Goal: Information Seeking & Learning: Stay updated

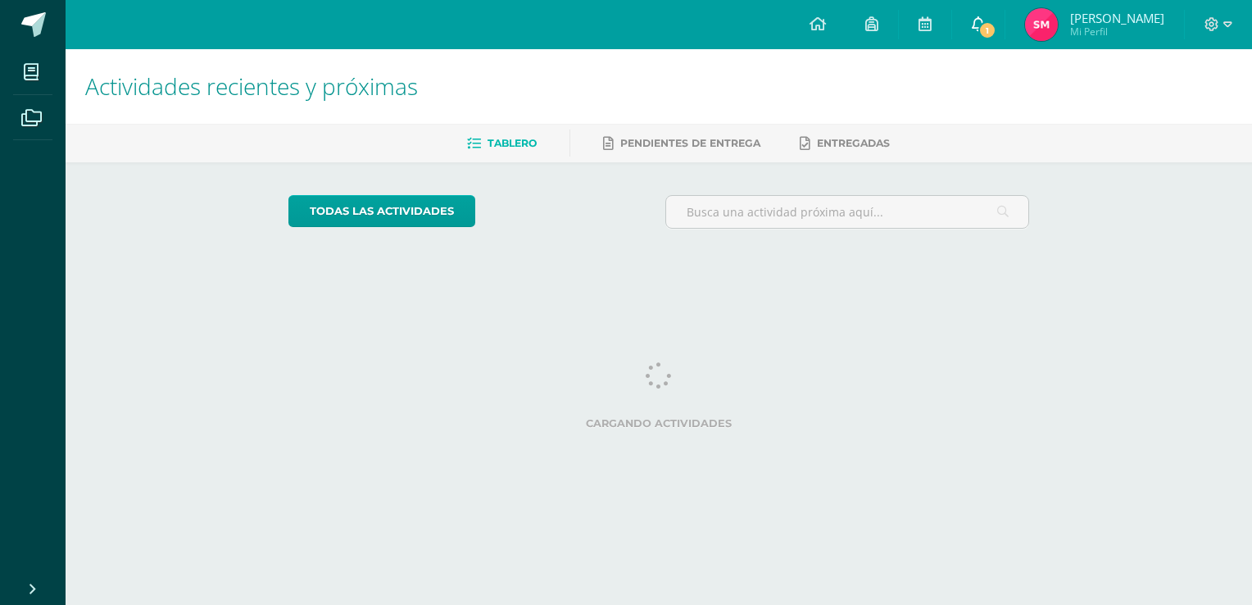
click at [985, 25] on icon at bounding box center [978, 23] width 13 height 15
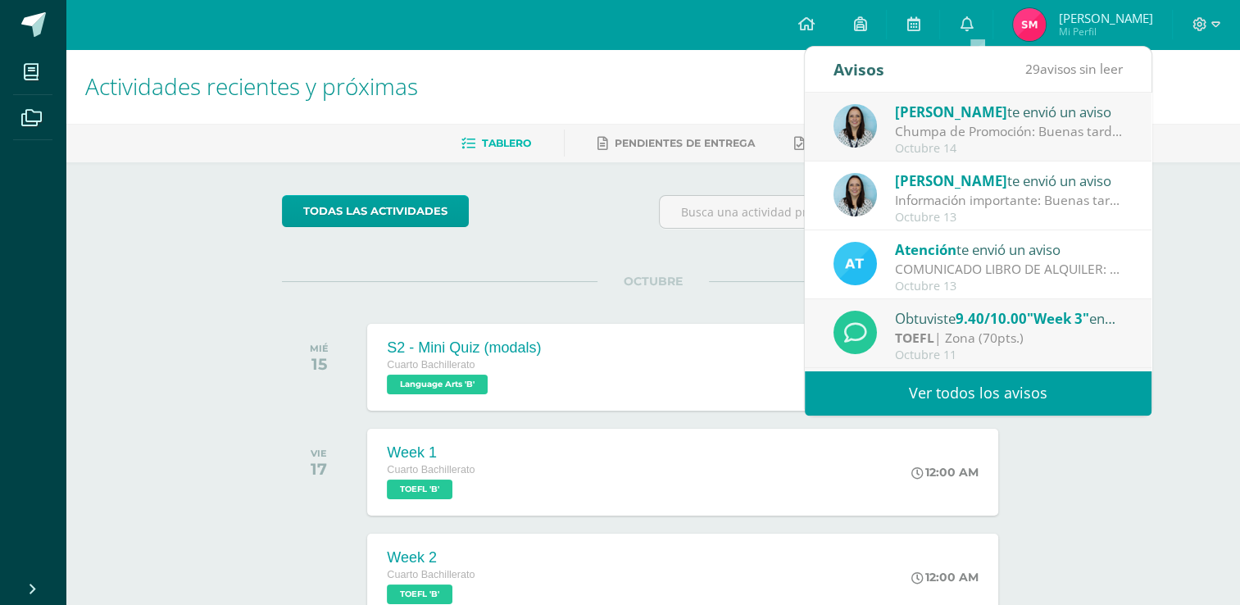
click at [972, 129] on div "Chumpa de Promoción: Buenas tardes estimados padres de familia y estudiantes, C…" at bounding box center [1009, 131] width 228 height 19
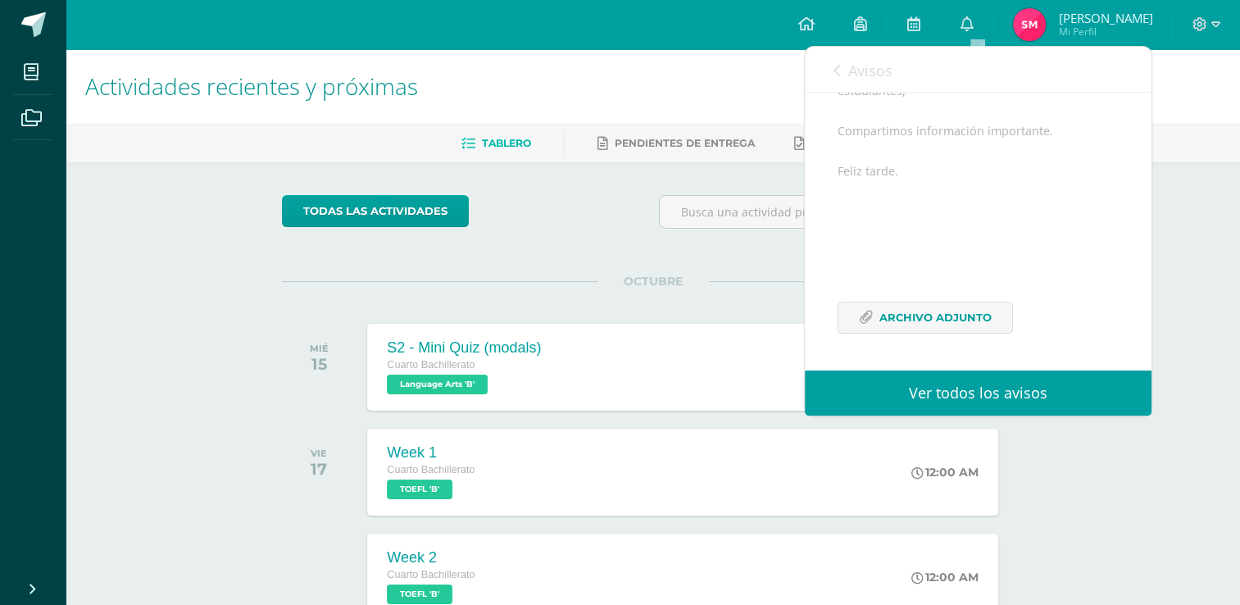
scroll to position [219, 0]
click at [891, 332] on span "Archivo Adjunto" at bounding box center [935, 317] width 112 height 30
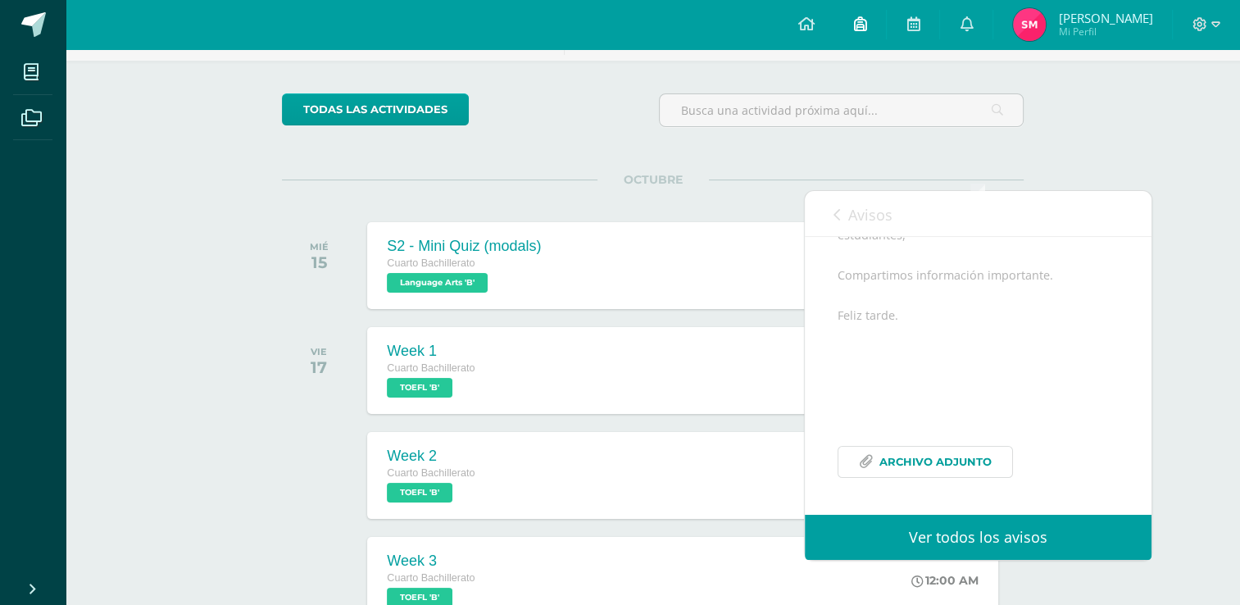
scroll to position [0, 0]
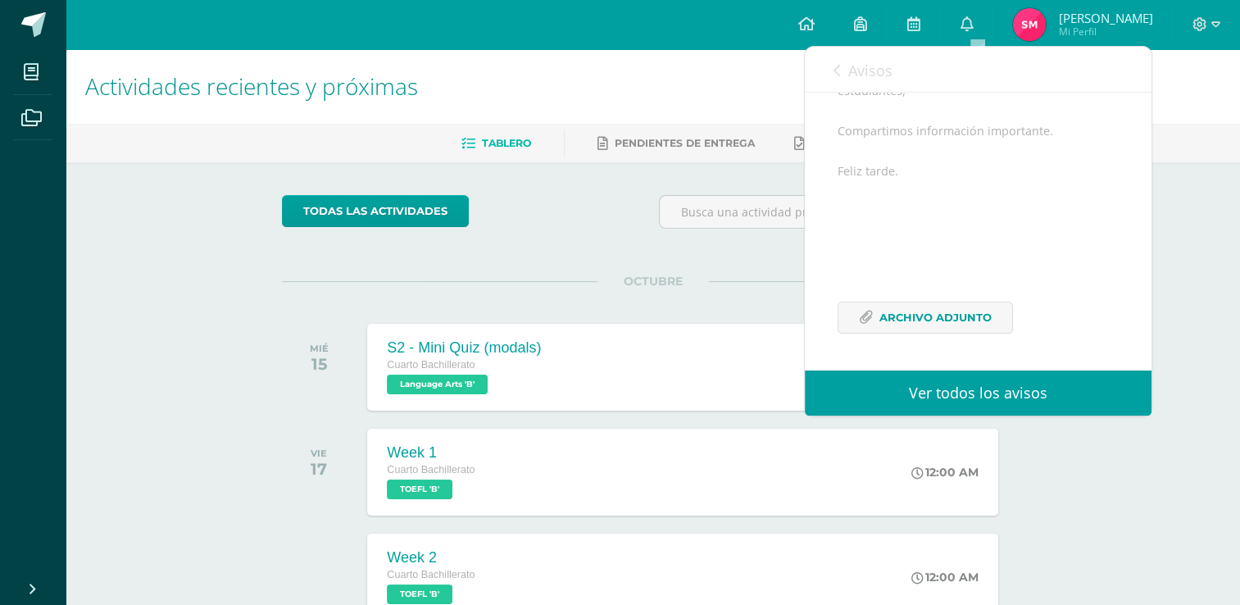
click at [388, 321] on div "MIÉ 15 S2 - Mini Quiz (modals) Cuarto Bachillerato Language Arts 'B' 8:00 PM S2…" at bounding box center [652, 367] width 741 height 92
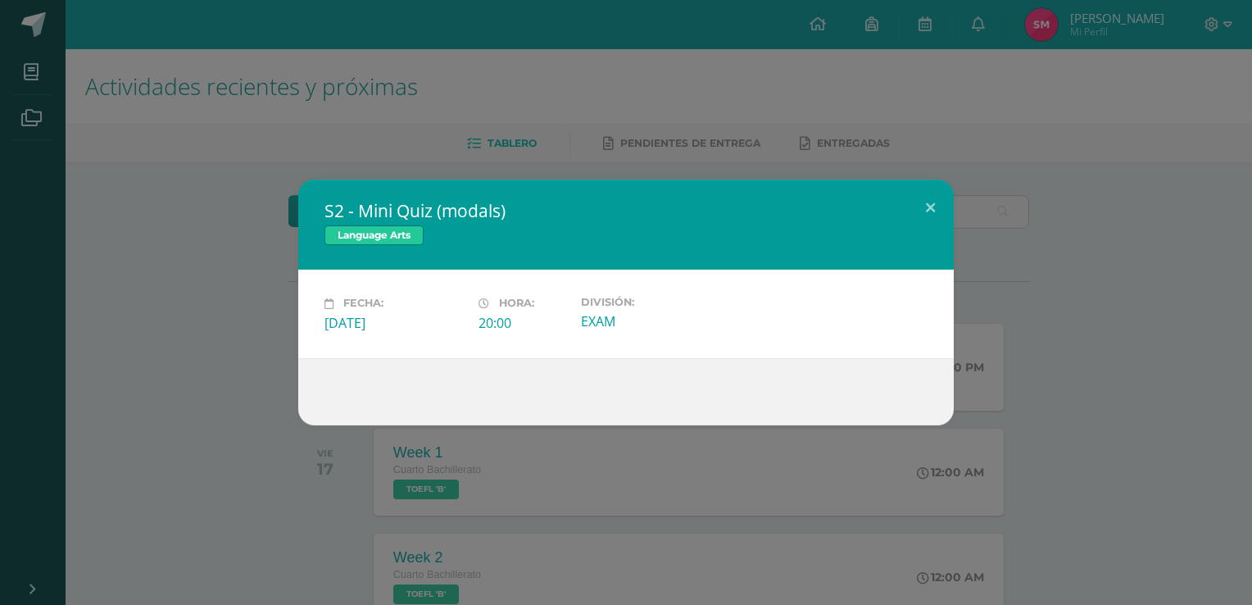
drag, startPoint x: 1042, startPoint y: 46, endPoint x: 1019, endPoint y: 44, distance: 23.0
click at [1040, 46] on div "S2 - Mini Quiz (modals) Language Arts Fecha: Miércoles 15 de Octubre Hora: 20:0…" at bounding box center [626, 302] width 1252 height 605
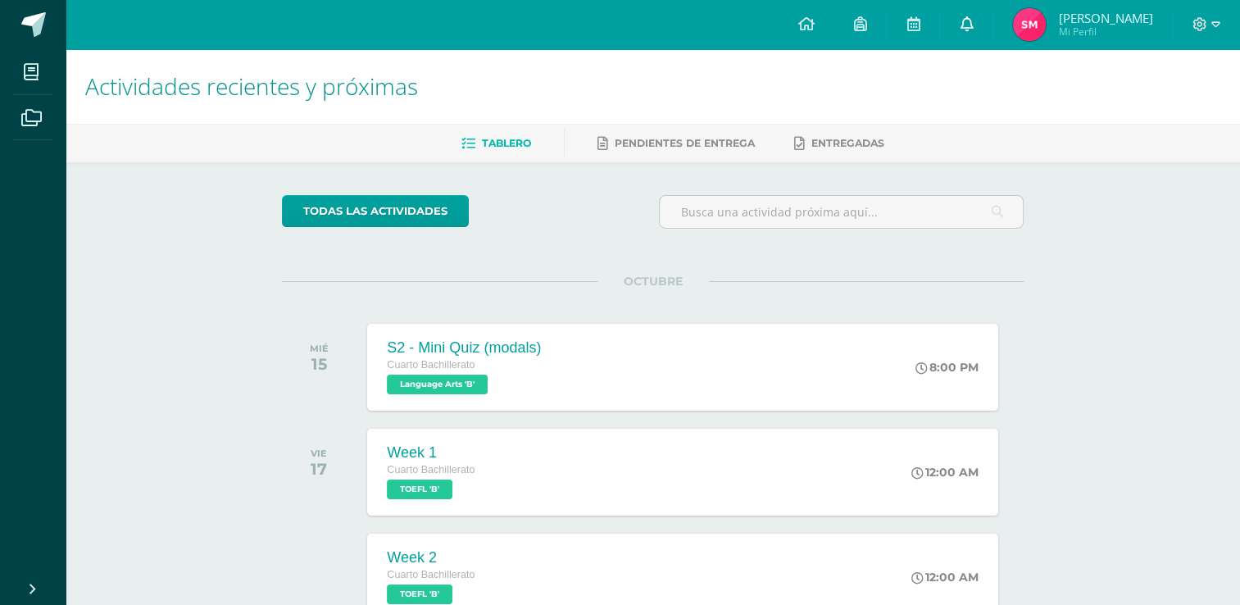
click at [986, 28] on link "0" at bounding box center [966, 24] width 52 height 49
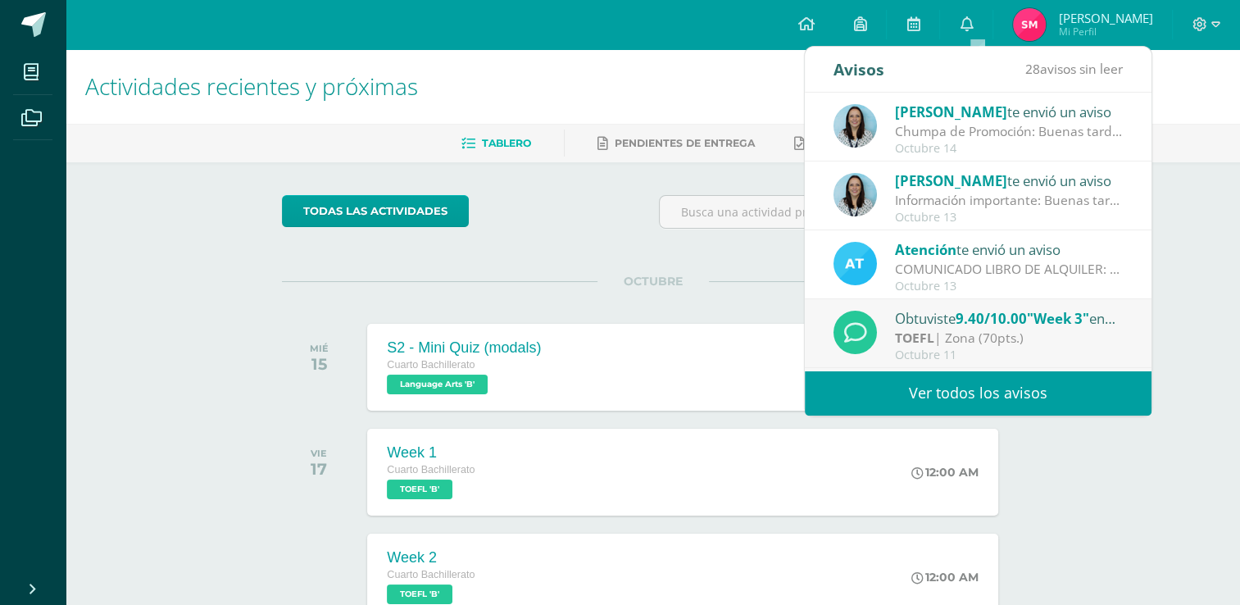
click at [995, 385] on link "Ver todos los avisos" at bounding box center [978, 392] width 347 height 45
click at [981, 389] on link "Ver todos los avisos" at bounding box center [978, 392] width 347 height 45
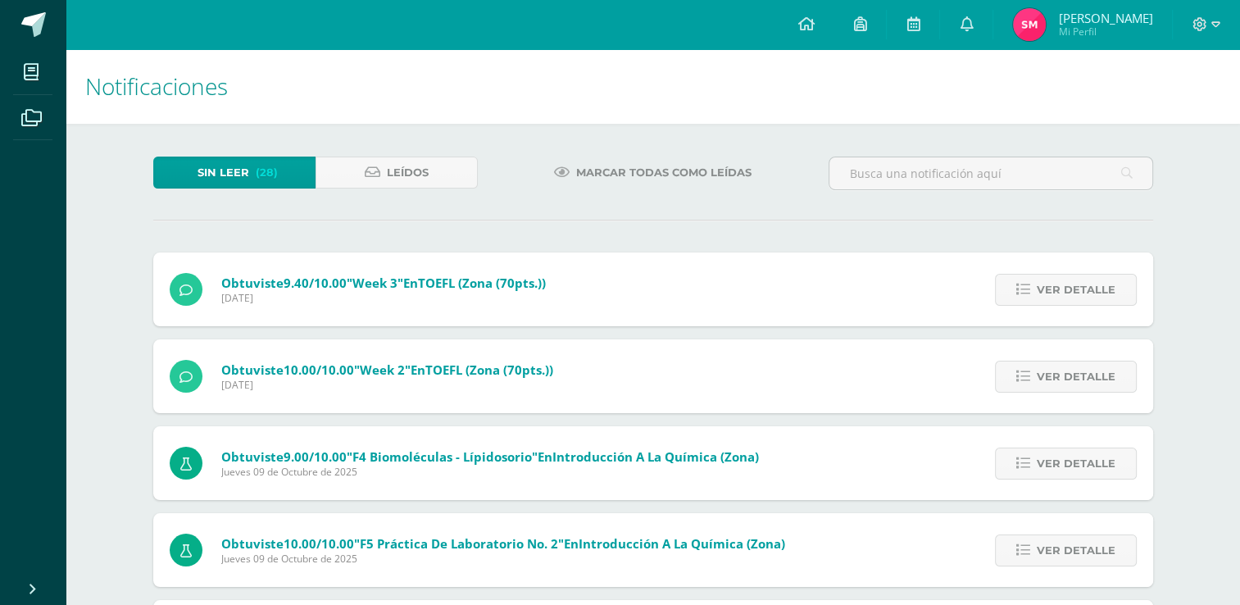
click at [623, 170] on span "Marcar todas como leídas" at bounding box center [663, 172] width 175 height 30
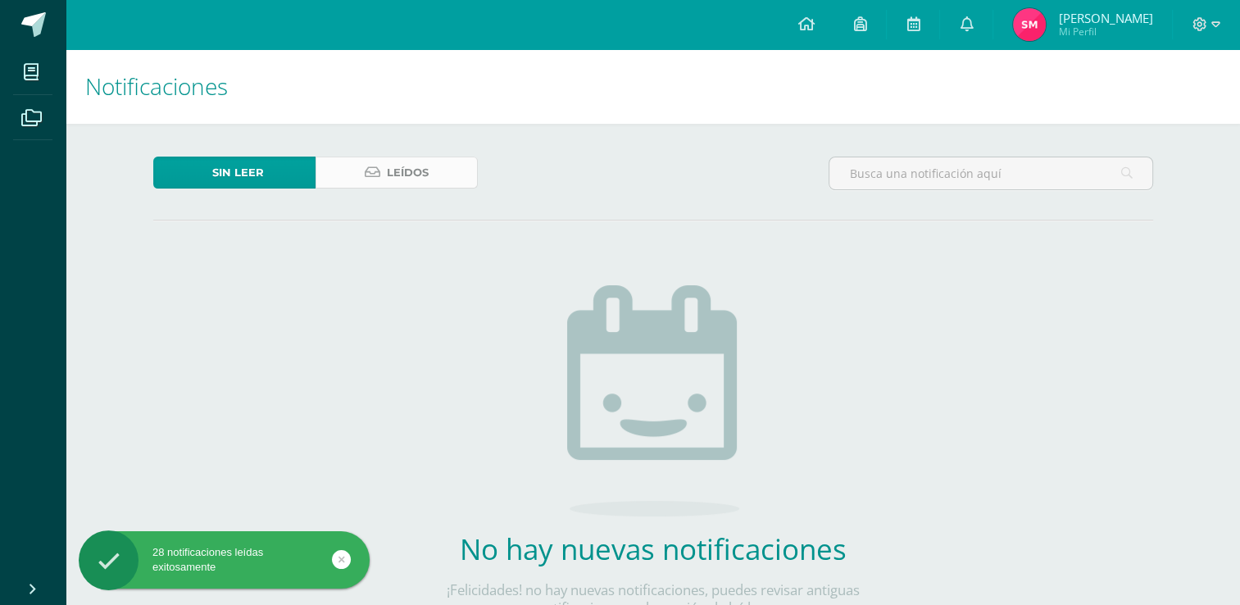
click at [404, 174] on span "Leídos" at bounding box center [408, 172] width 42 height 30
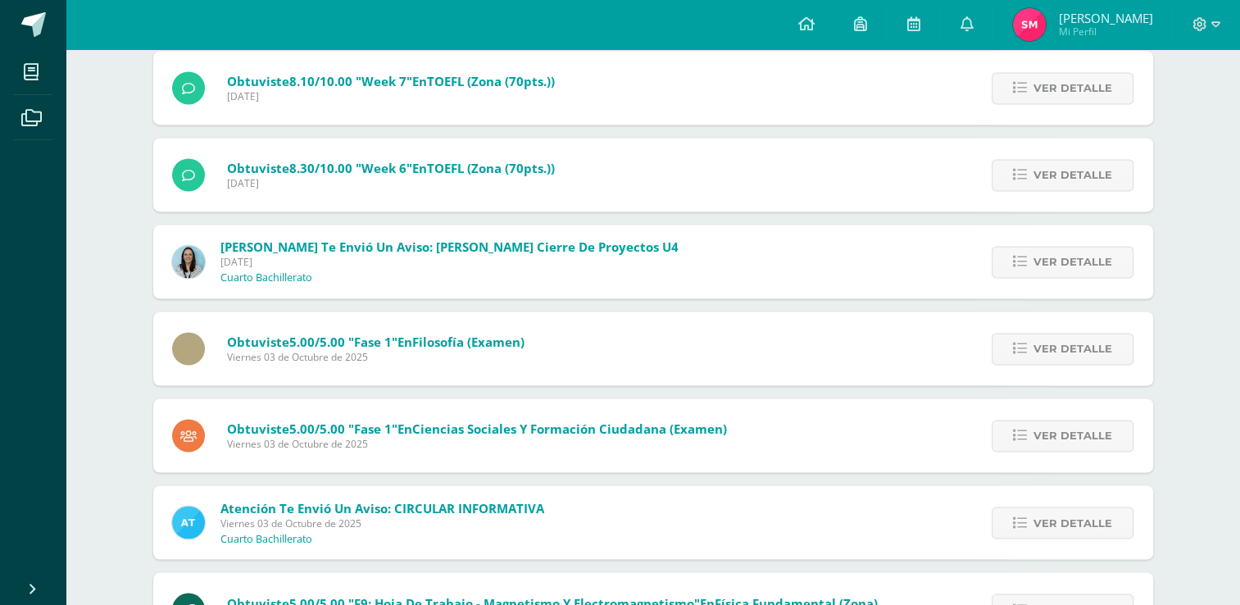
scroll to position [2629, 0]
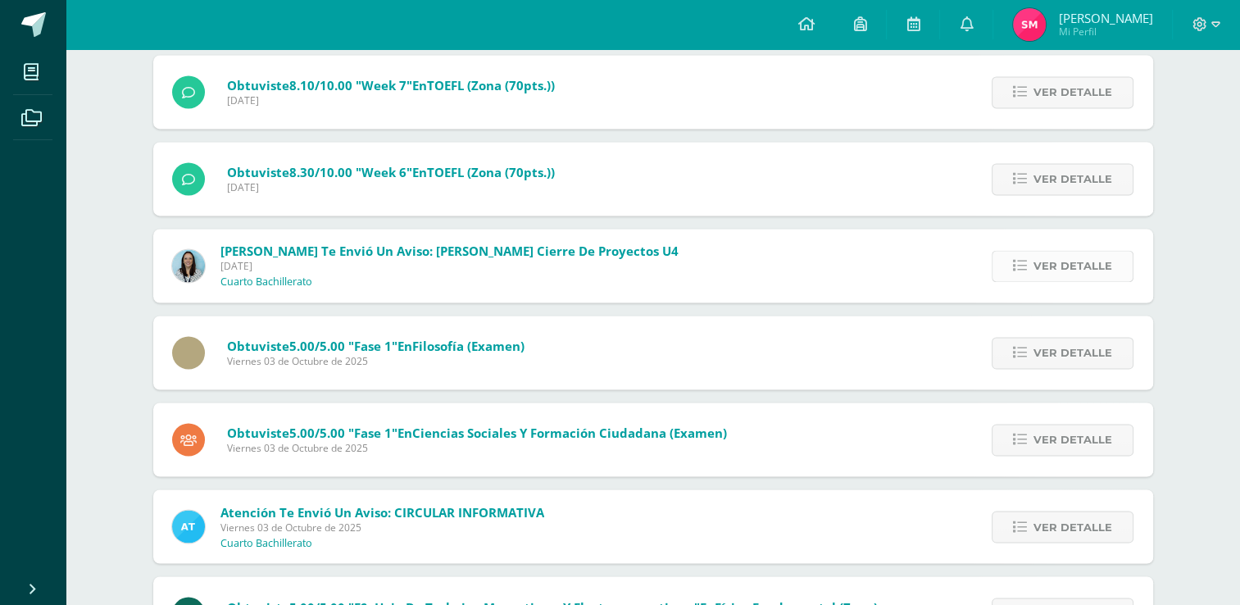
click at [1048, 264] on span "Ver detalle" at bounding box center [1072, 266] width 79 height 30
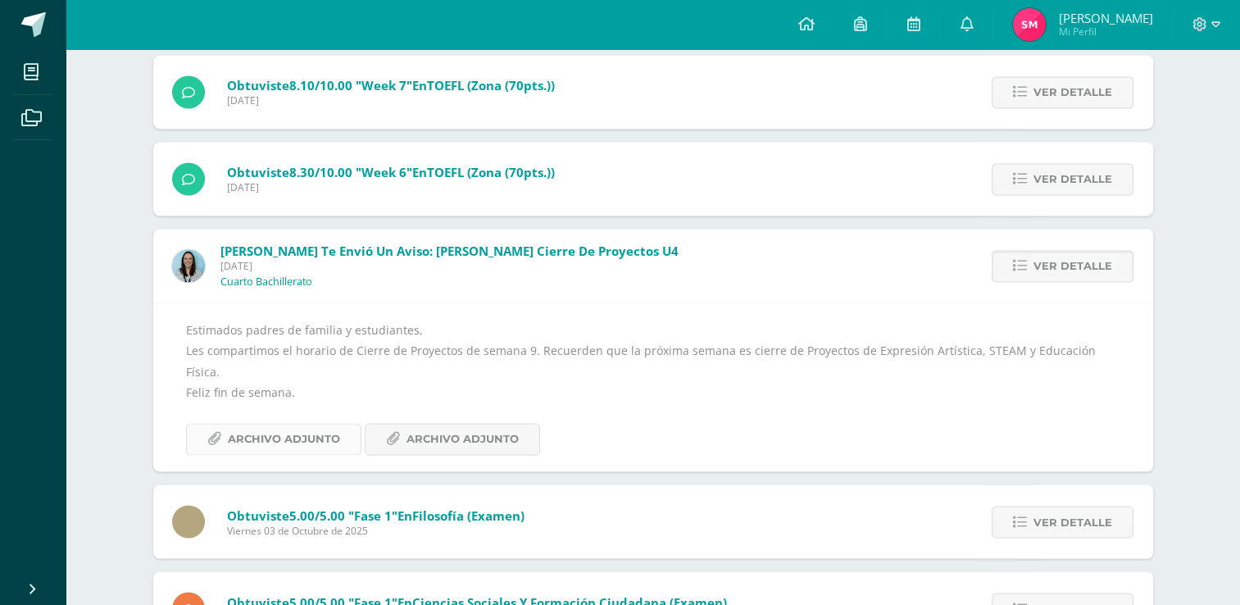
click at [244, 424] on span "Archivo Adjunto" at bounding box center [284, 439] width 112 height 30
click at [446, 399] on div "Estimados padres de familia y estudiantes, Les compartimos el horario de Cierre…" at bounding box center [653, 387] width 934 height 135
click at [447, 424] on span "Archivo Adjunto" at bounding box center [462, 439] width 112 height 30
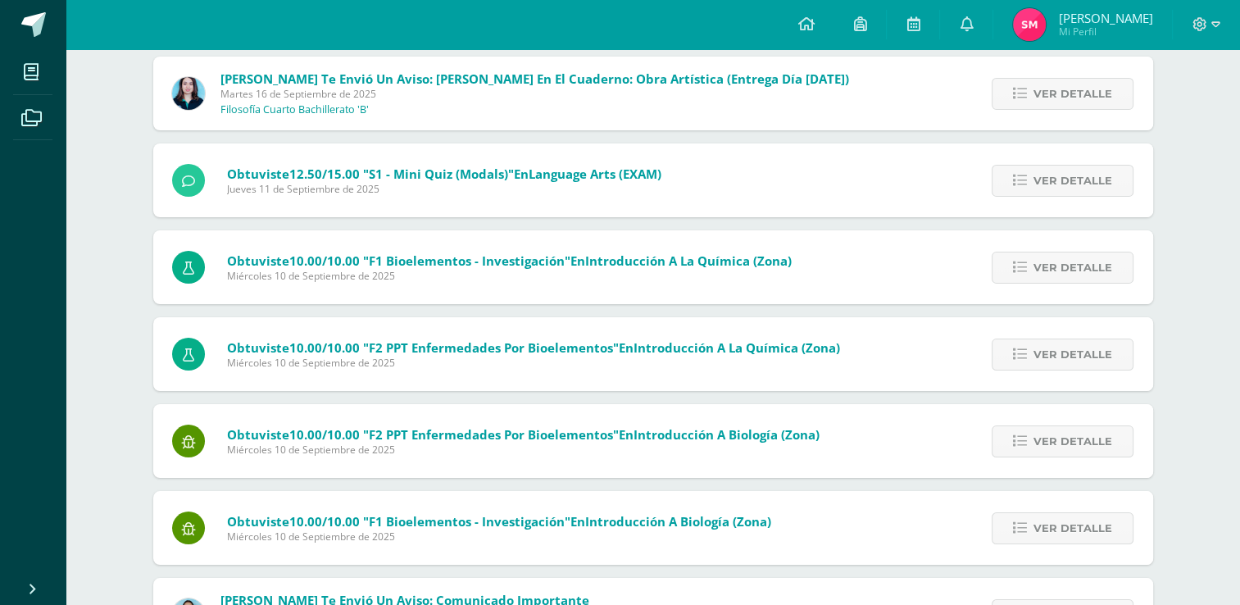
scroll to position [6168, 0]
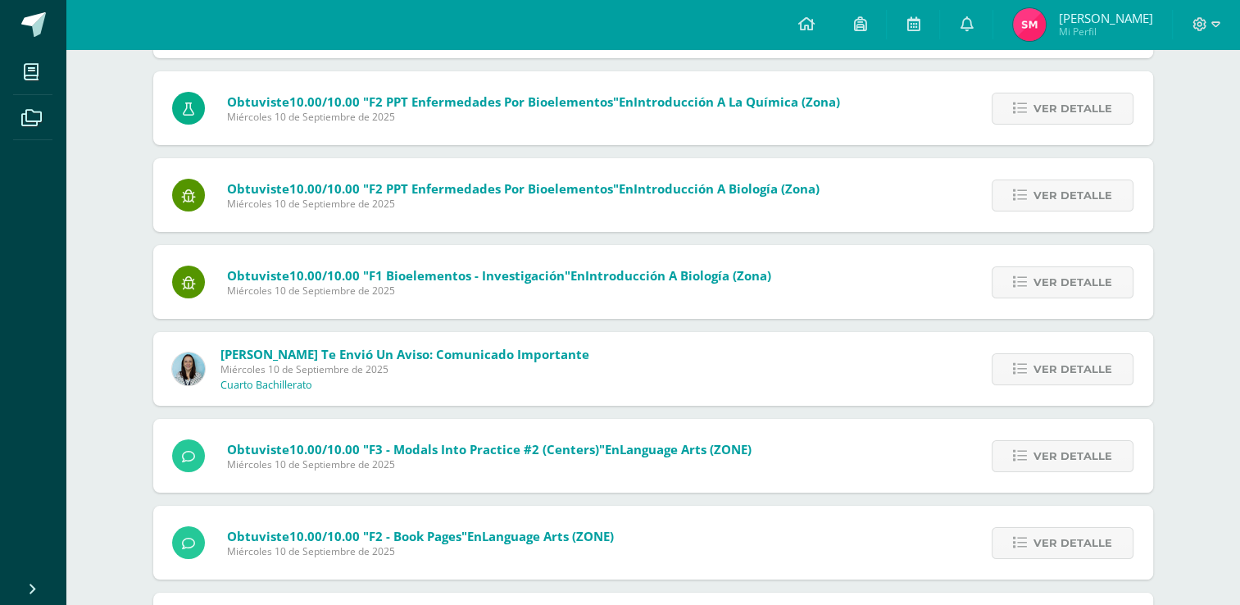
click at [530, 362] on span "Miércoles 10 de Septiembre de 2025" at bounding box center [404, 369] width 369 height 14
click at [1060, 354] on span "Ver detalle" at bounding box center [1072, 369] width 79 height 30
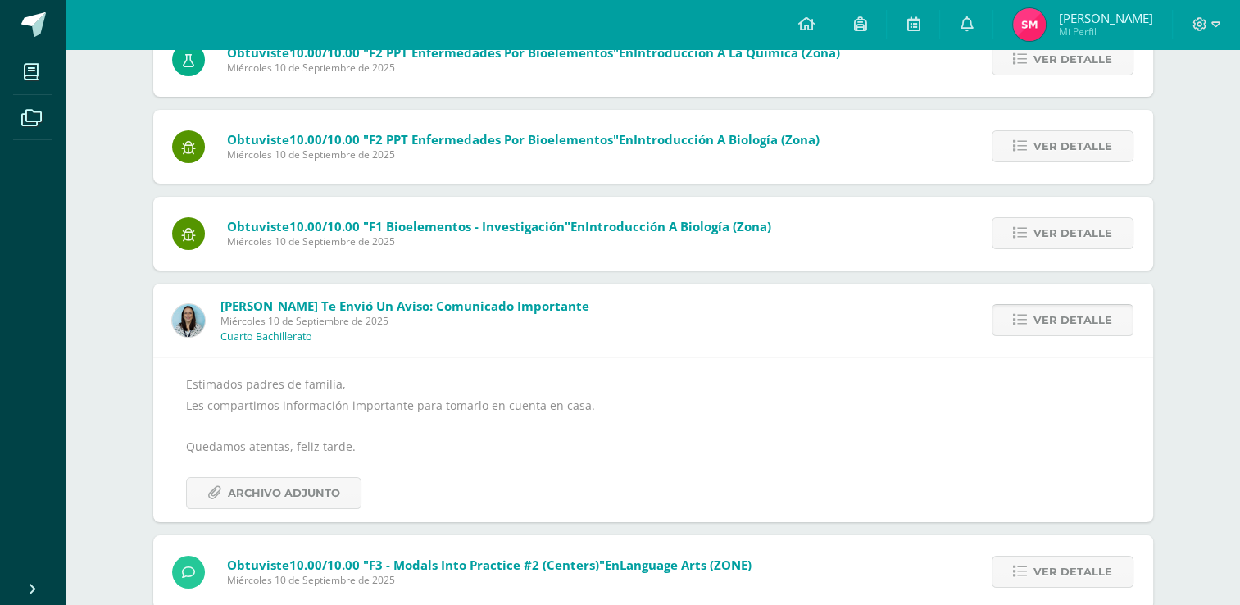
scroll to position [6020, 0]
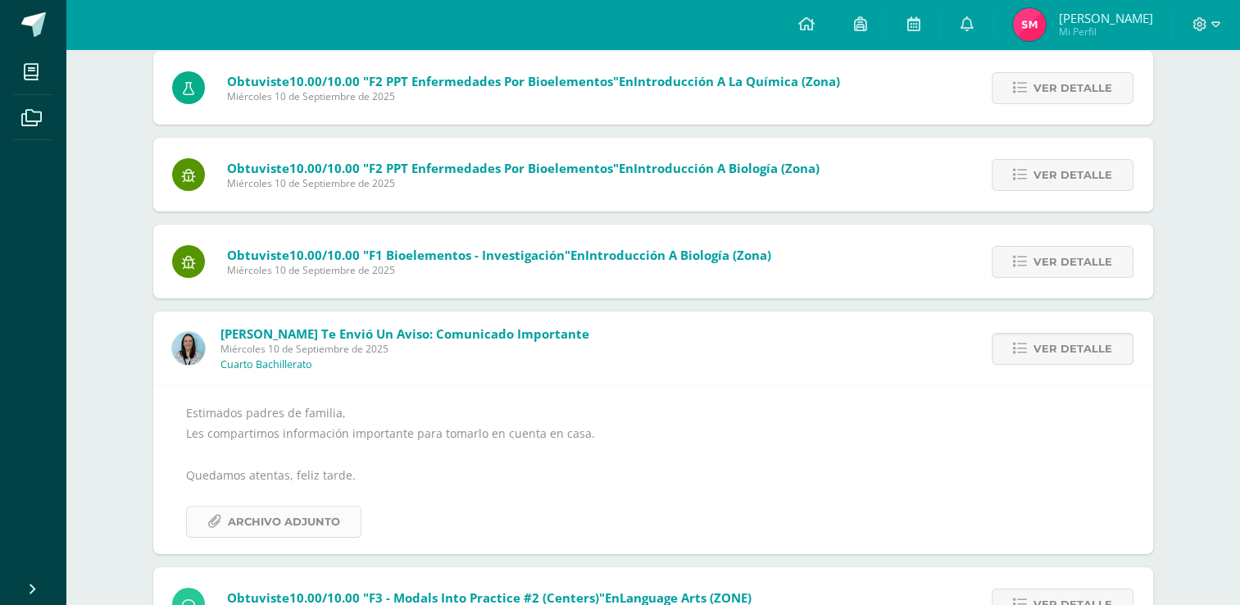
click at [289, 519] on span "Archivo Adjunto" at bounding box center [284, 521] width 112 height 30
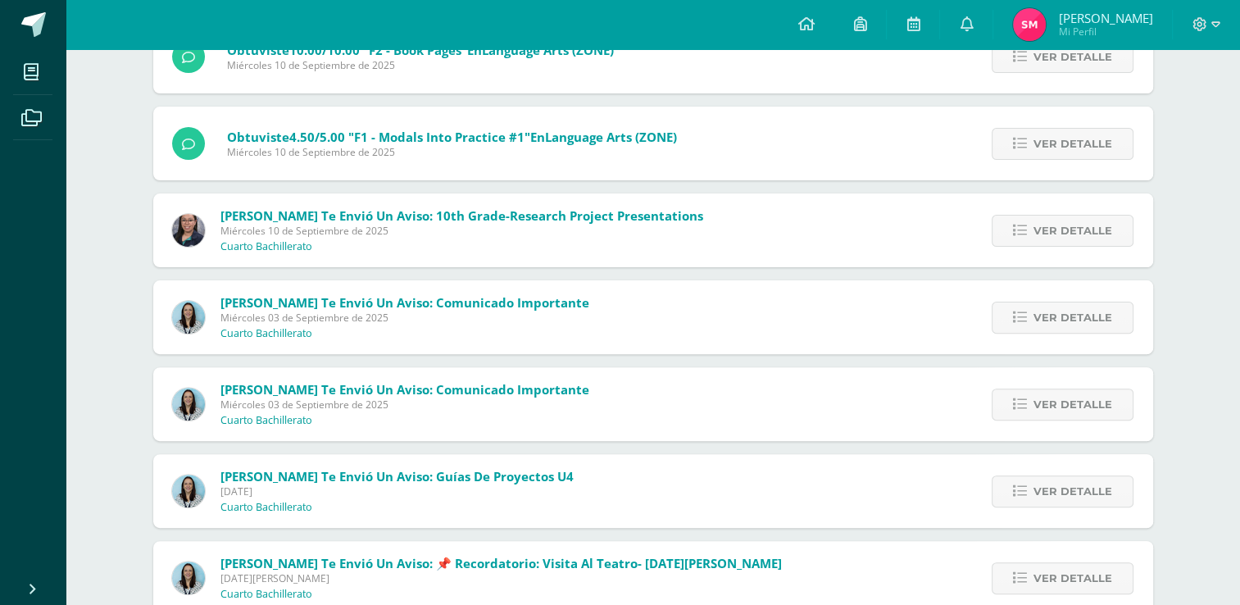
scroll to position [6675, 0]
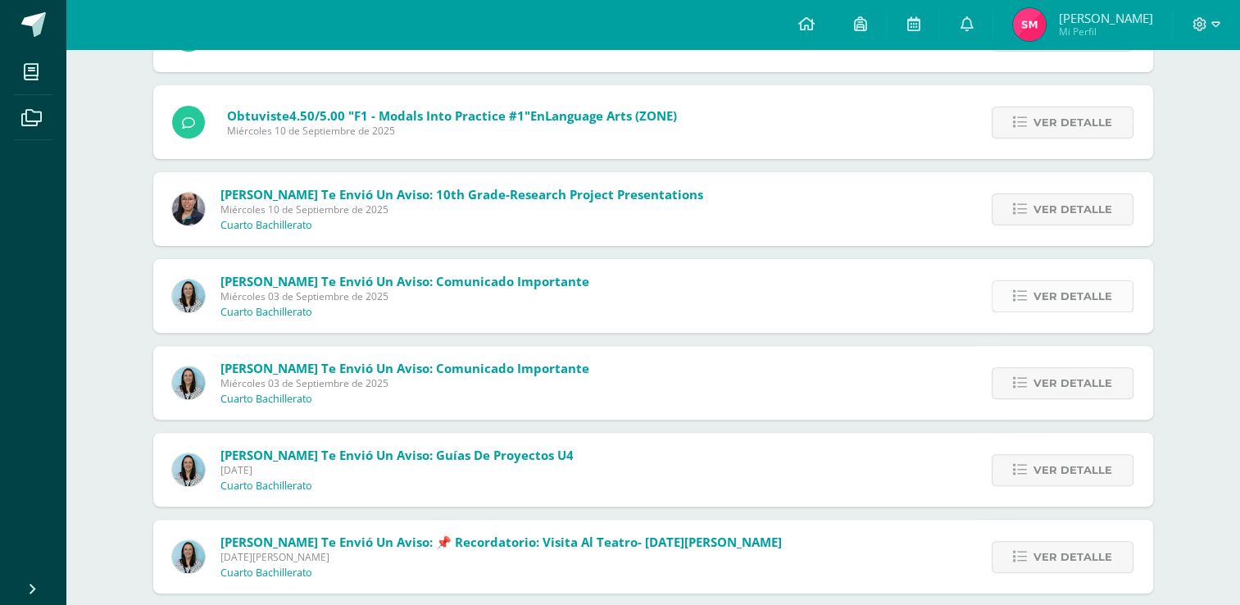
click at [1029, 280] on link "Ver detalle" at bounding box center [1062, 296] width 142 height 32
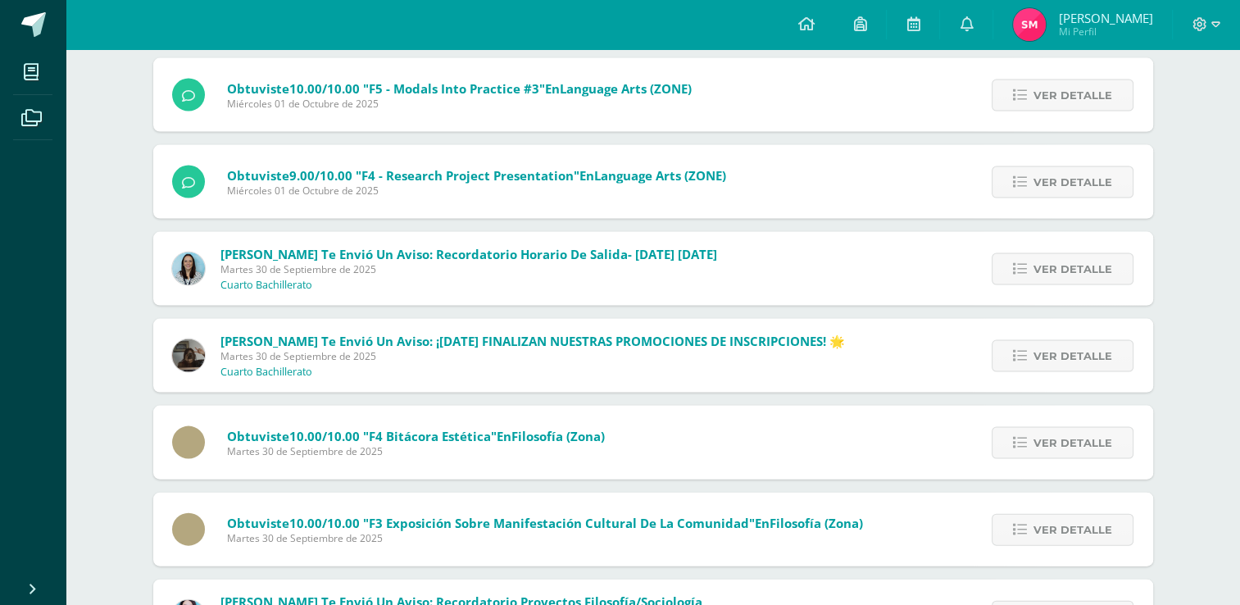
scroll to position [3393, 0]
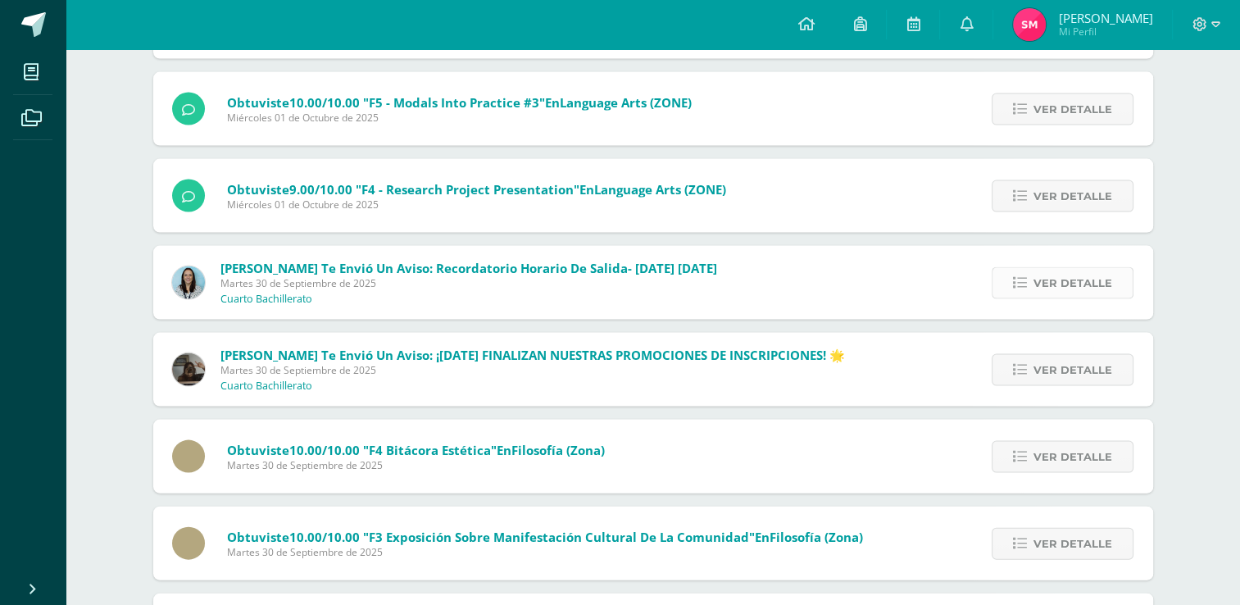
click at [1004, 270] on link "Ver detalle" at bounding box center [1062, 283] width 142 height 32
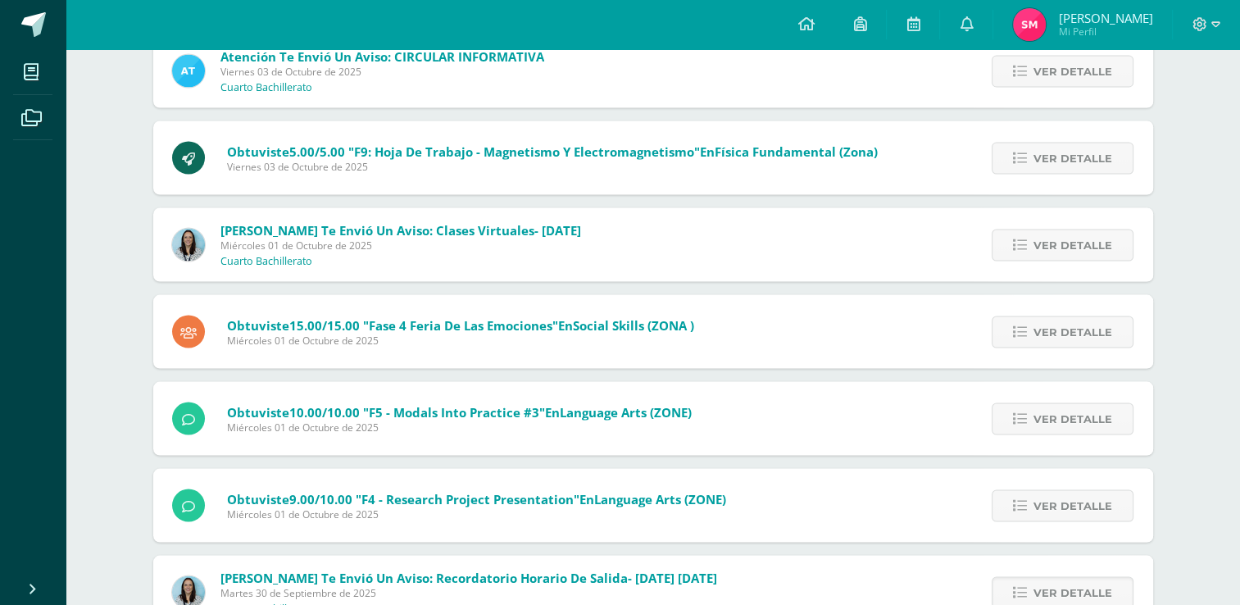
scroll to position [3066, 0]
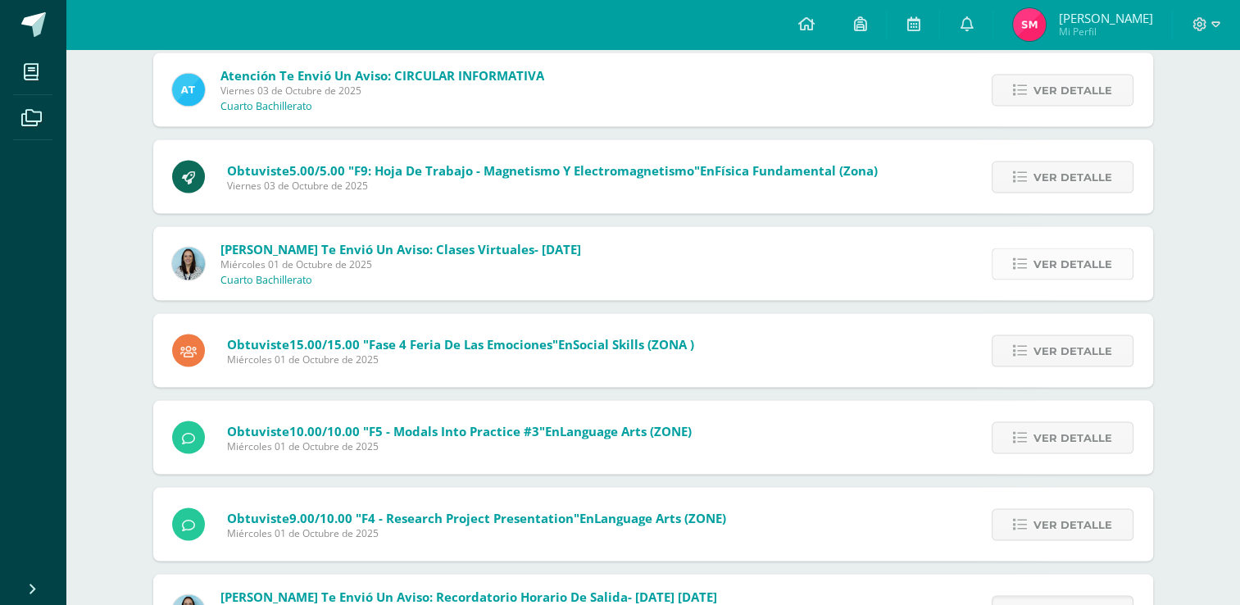
click at [1036, 261] on span "Ver detalle" at bounding box center [1072, 263] width 79 height 30
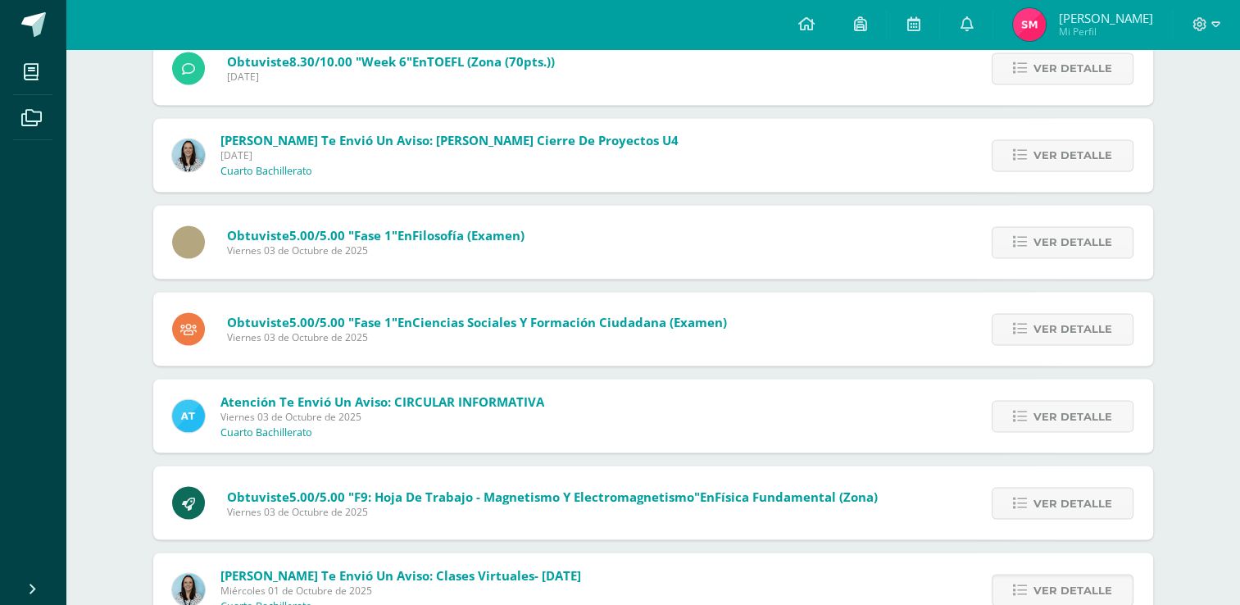
scroll to position [2738, 0]
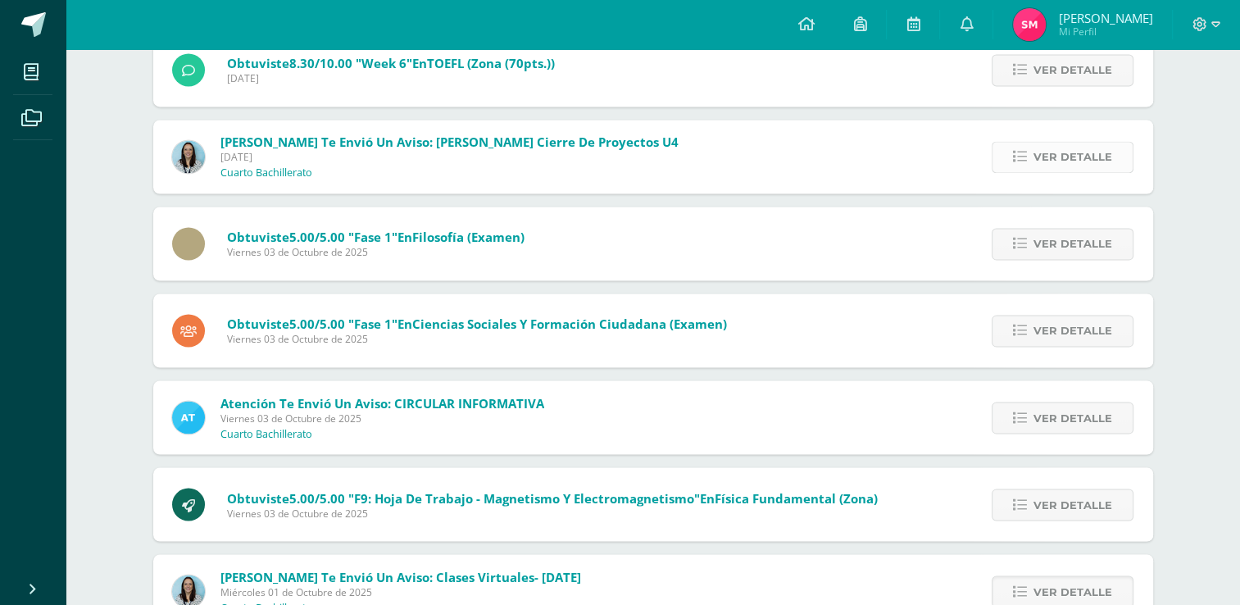
click at [1062, 153] on span "Ver detalle" at bounding box center [1072, 157] width 79 height 30
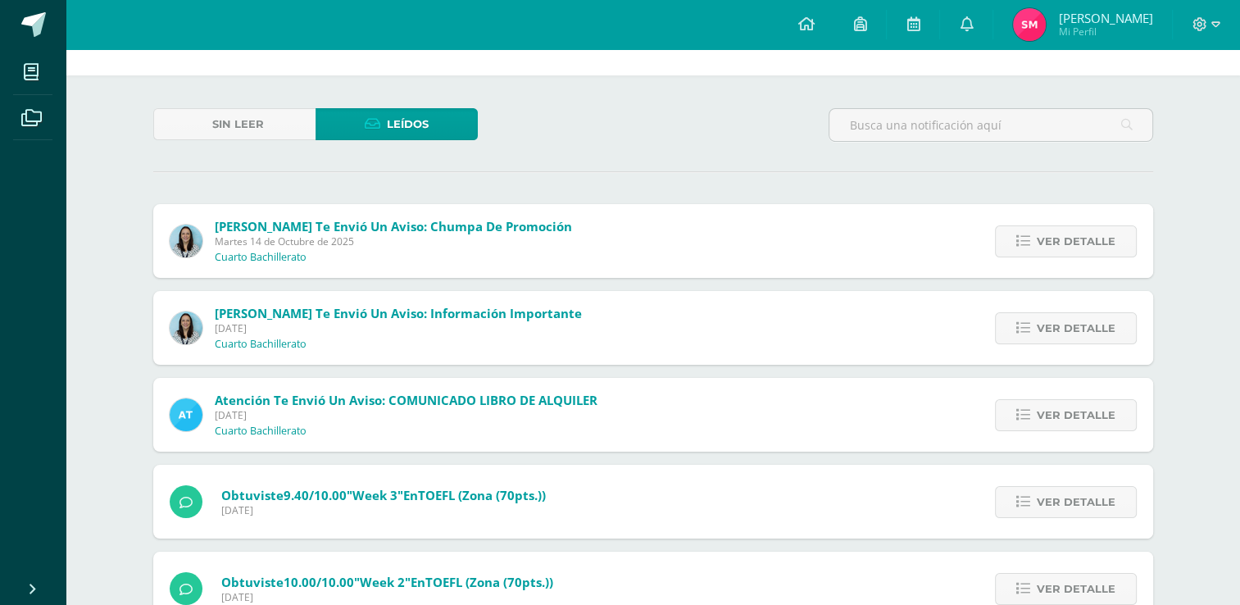
scroll to position [34, 0]
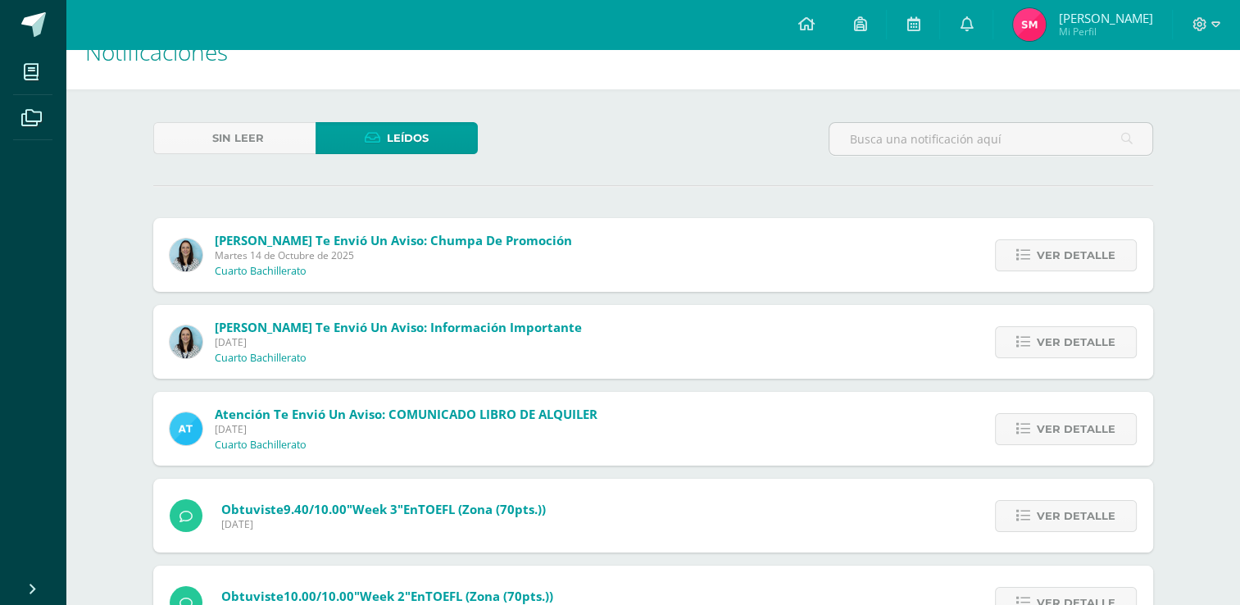
click at [796, 489] on div "Obtuviste 9.40/10.00 "Week 3" en TOEFL (Zona (70pts.)) Sábado 11 de Octubre de …" at bounding box center [653, 515] width 1000 height 74
click at [1060, 435] on span "Ver detalle" at bounding box center [1075, 429] width 79 height 30
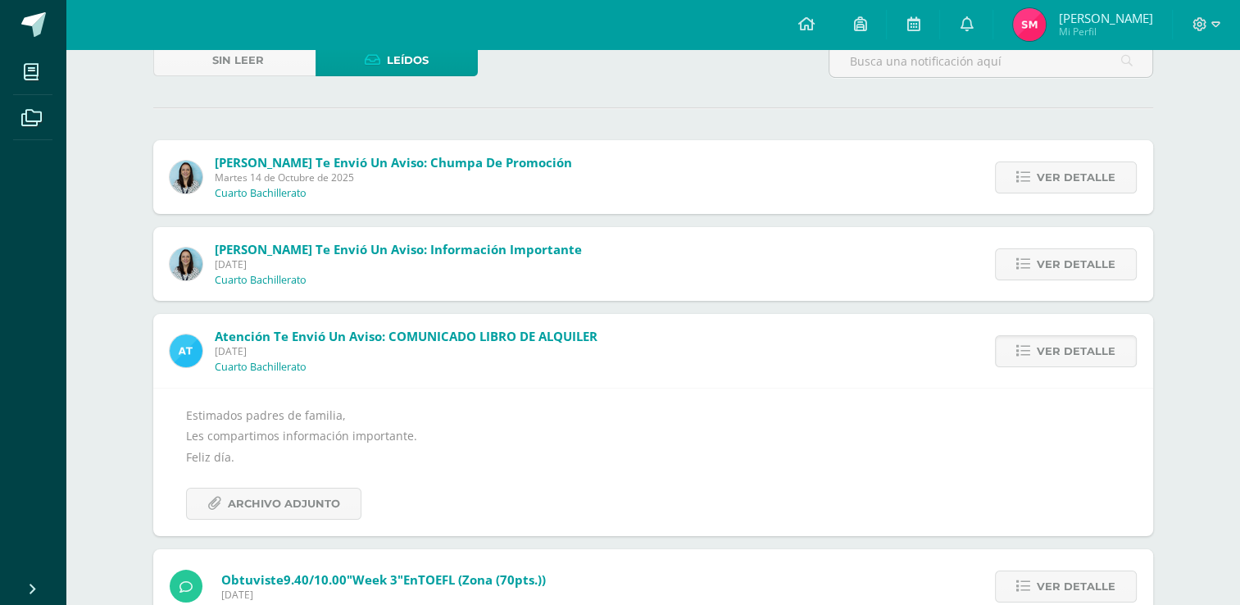
scroll to position [116, 0]
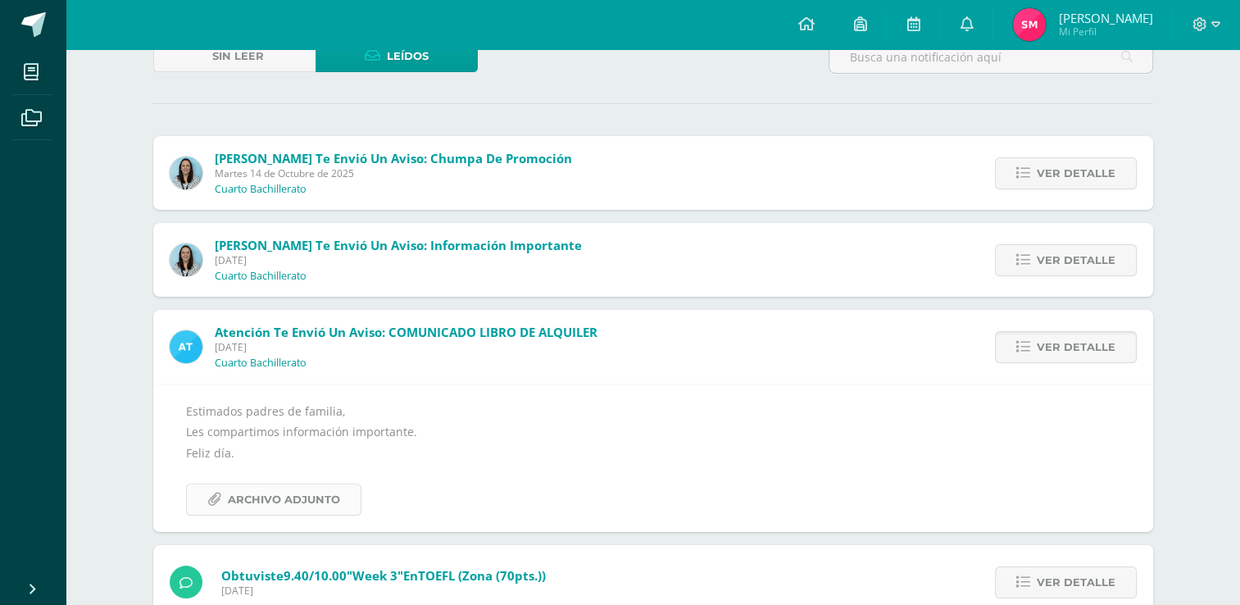
click at [348, 502] on link "Archivo Adjunto" at bounding box center [273, 499] width 175 height 32
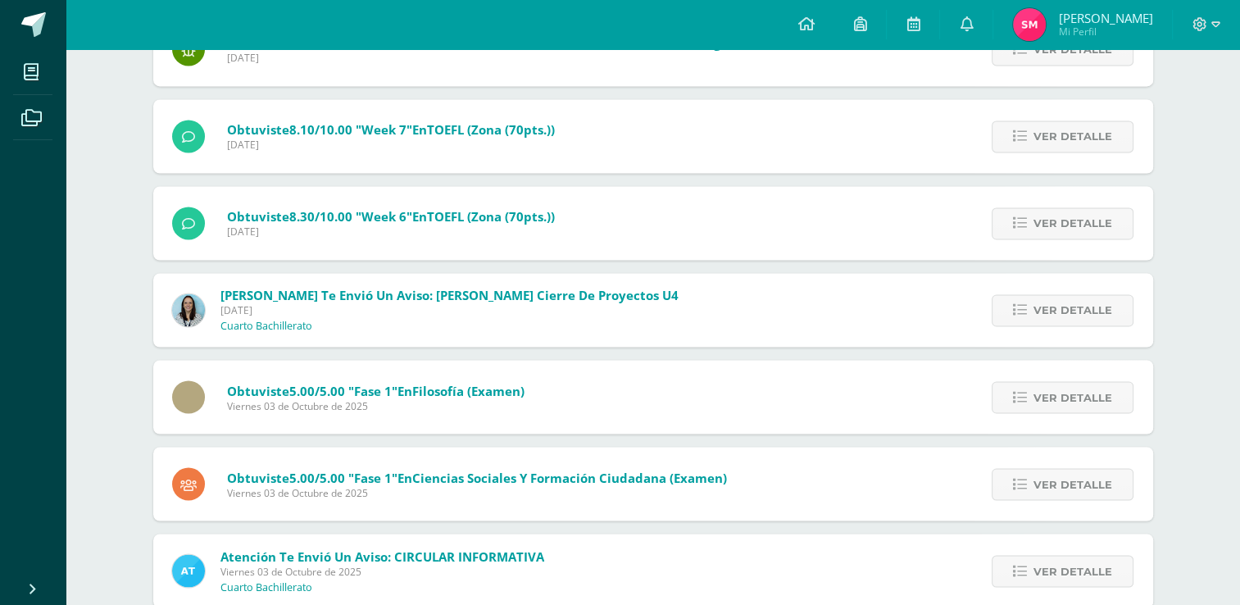
scroll to position [2738, 0]
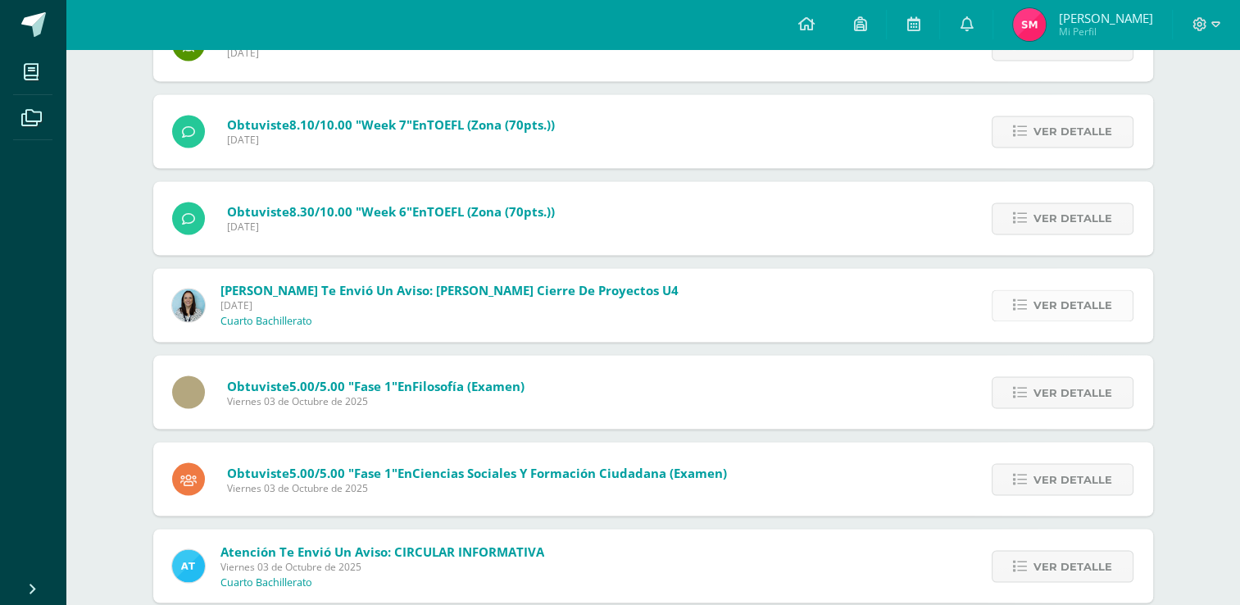
click at [1009, 314] on link "Ver detalle" at bounding box center [1062, 305] width 142 height 32
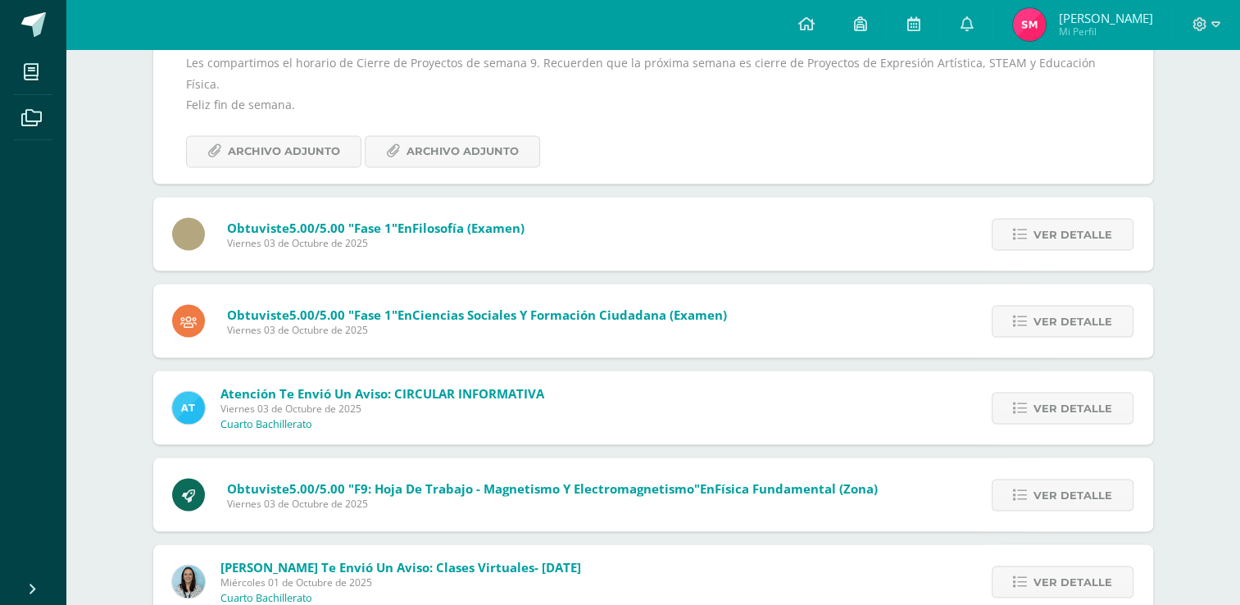
scroll to position [2917, 0]
click at [1032, 391] on link "Ver detalle" at bounding box center [1062, 407] width 142 height 32
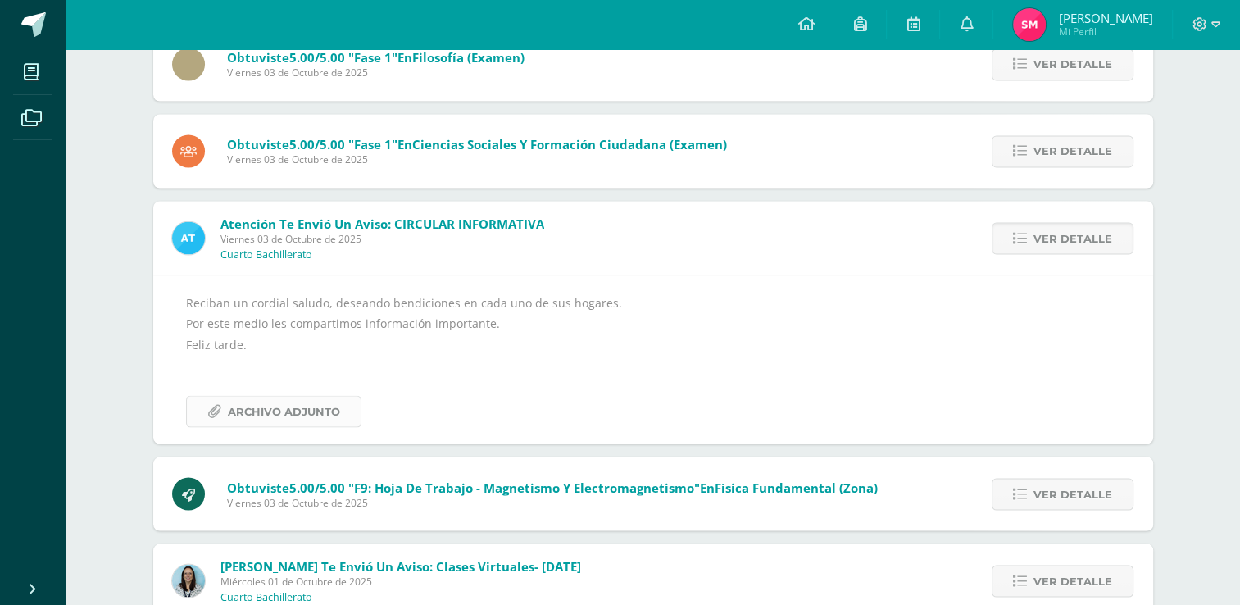
click at [321, 402] on span "Archivo Adjunto" at bounding box center [284, 411] width 112 height 30
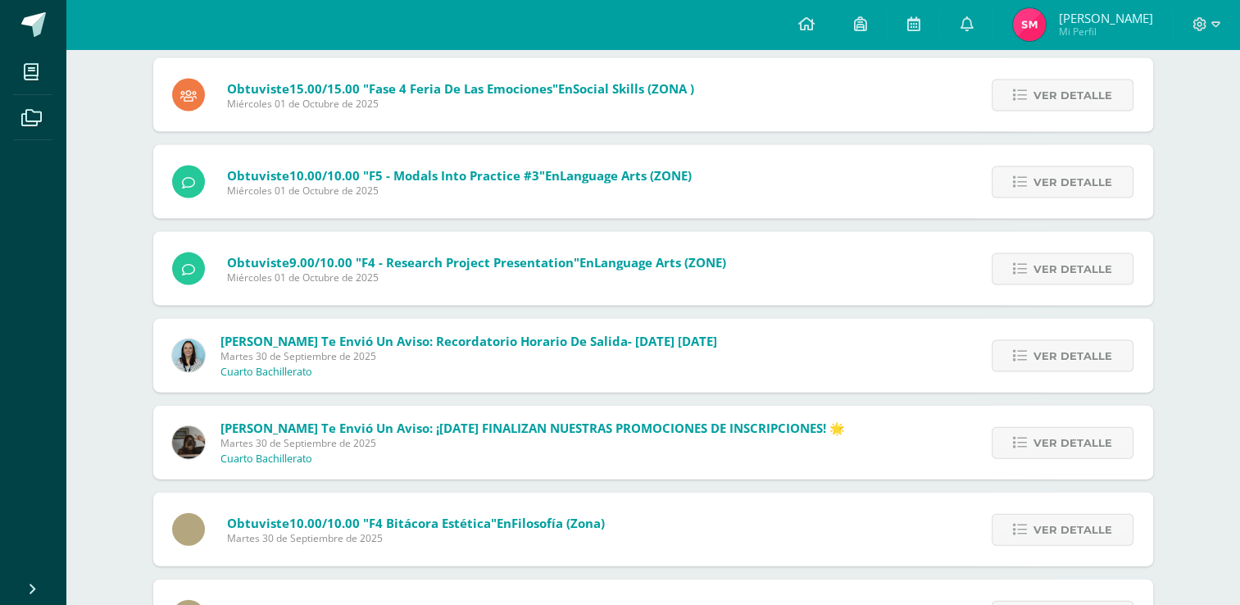
scroll to position [3491, 0]
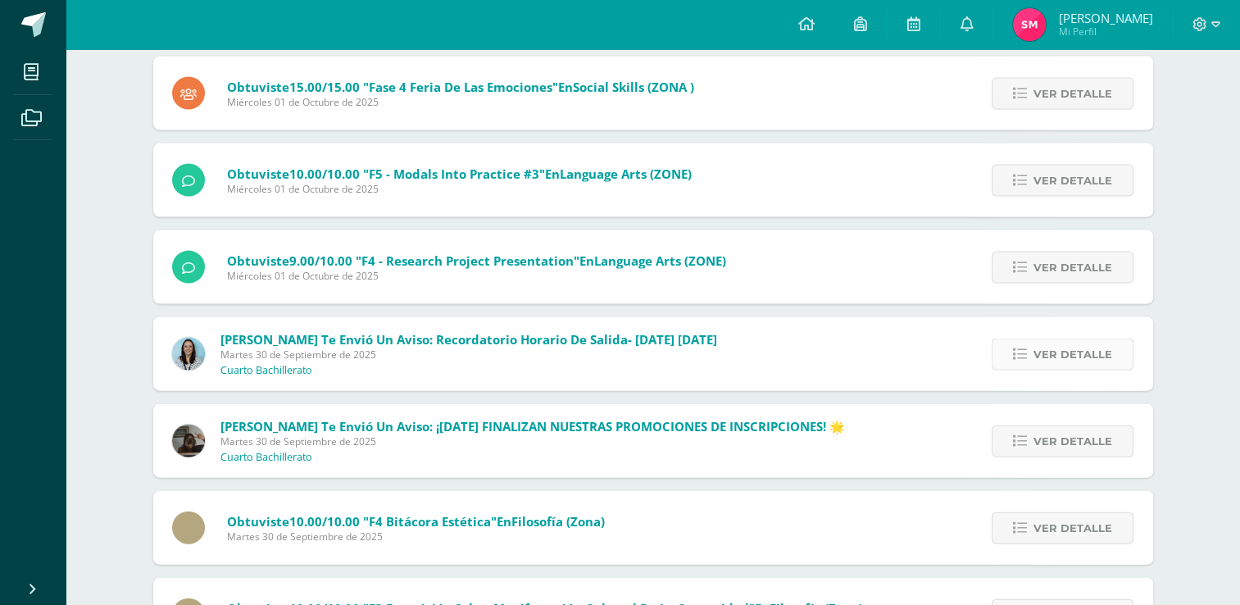
click at [1002, 364] on link "Ver detalle" at bounding box center [1062, 354] width 142 height 32
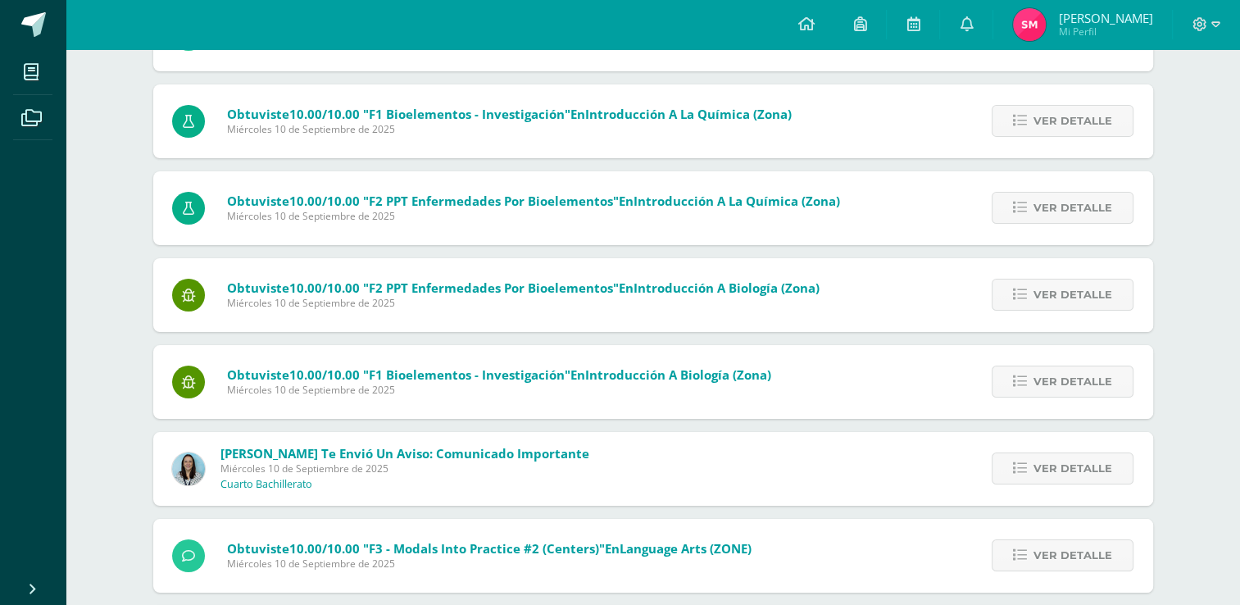
scroll to position [6108, 0]
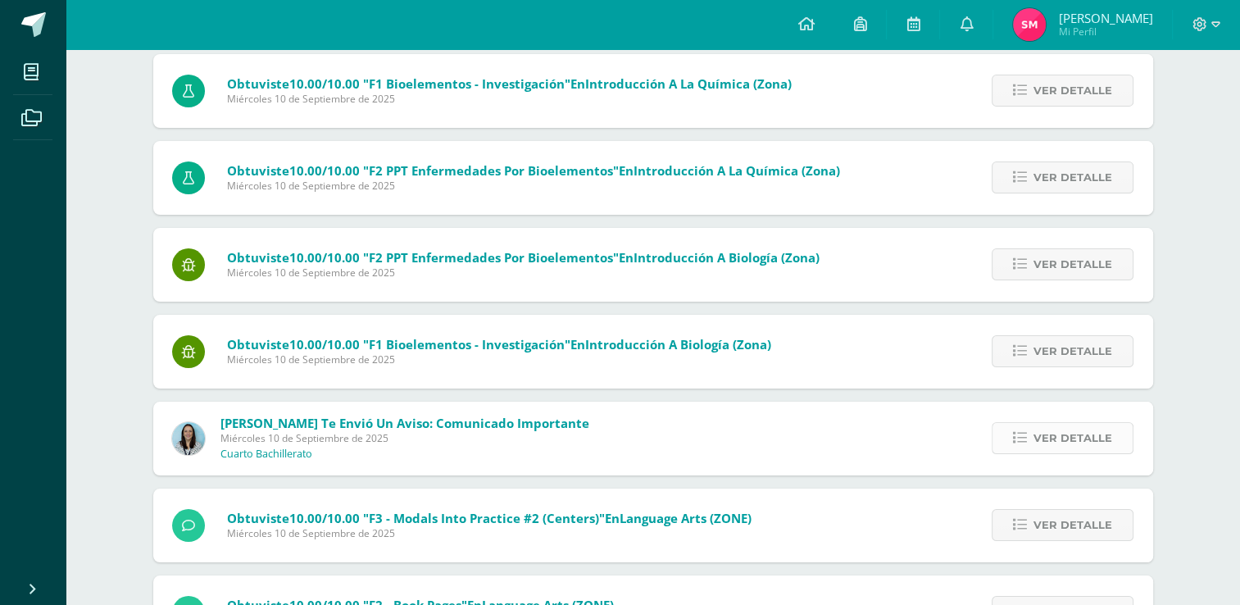
click at [1059, 442] on span "Ver detalle" at bounding box center [1072, 438] width 79 height 30
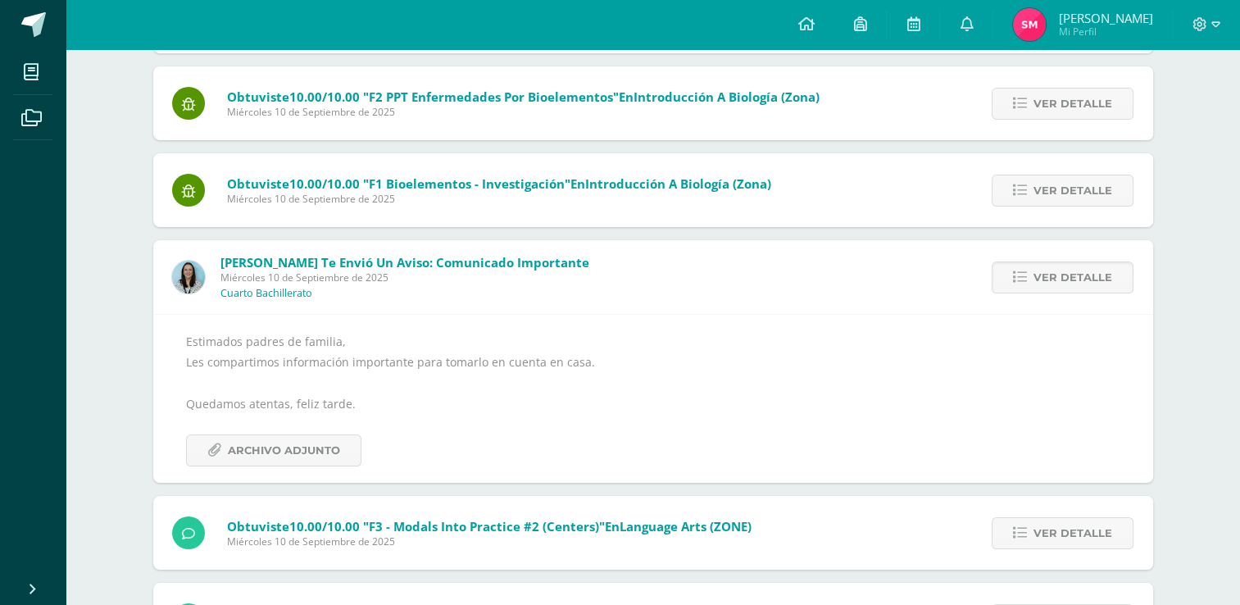
scroll to position [6095, 0]
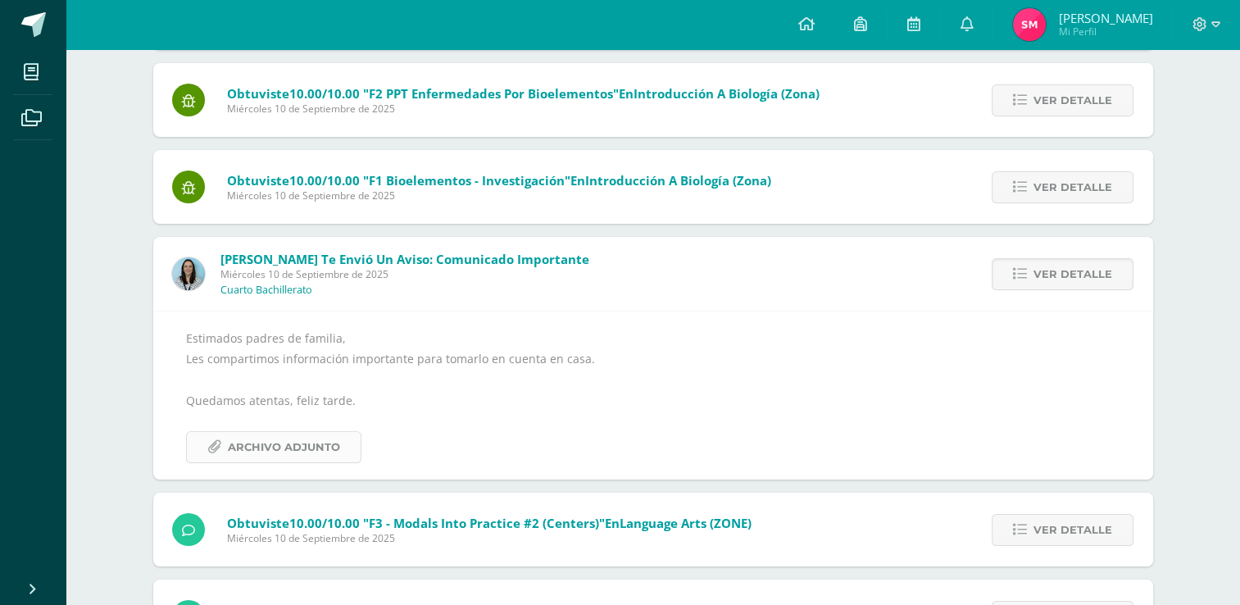
click at [288, 451] on span "Archivo Adjunto" at bounding box center [284, 447] width 112 height 30
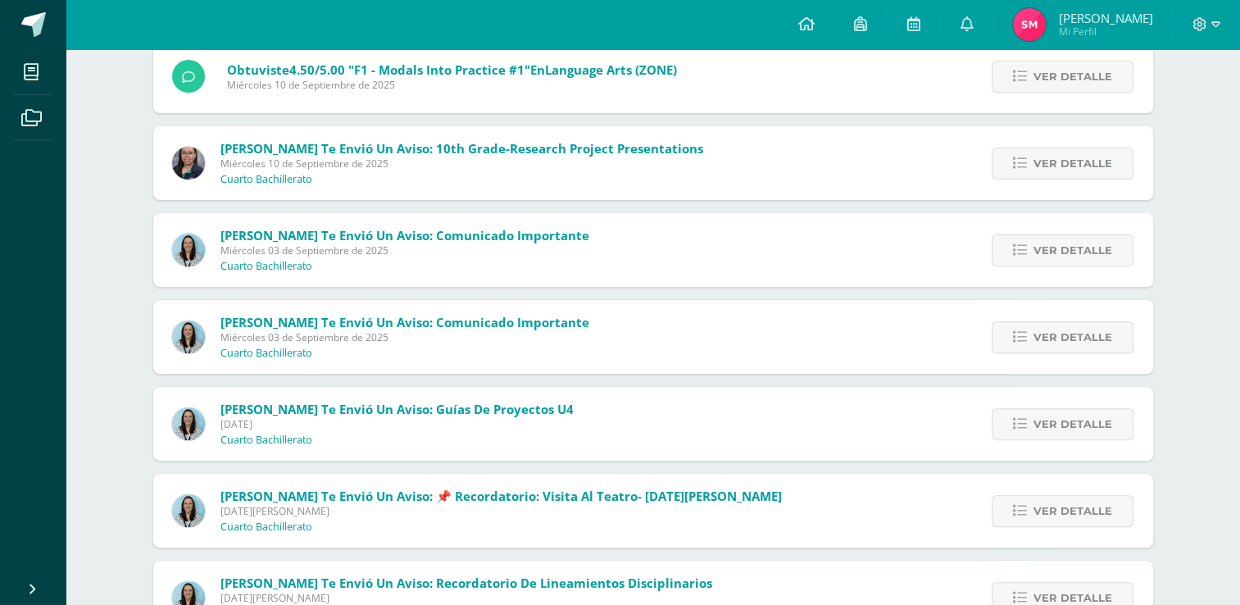
scroll to position [6750, 0]
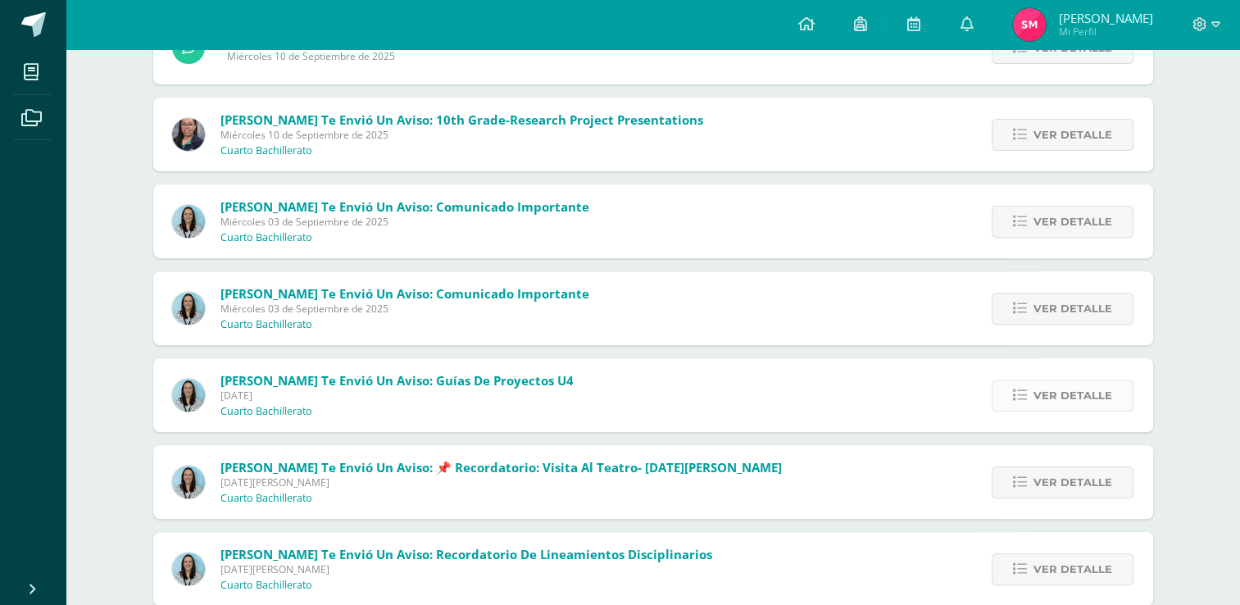
click at [1034, 398] on link "Ver detalle" at bounding box center [1062, 395] width 142 height 32
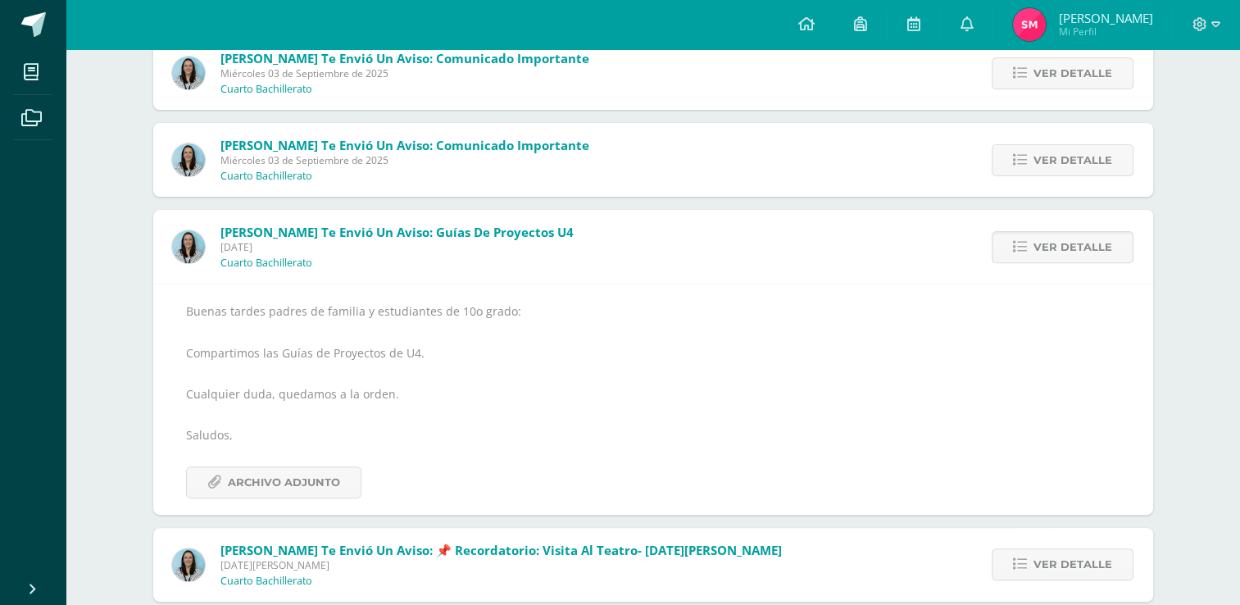
scroll to position [6745, 0]
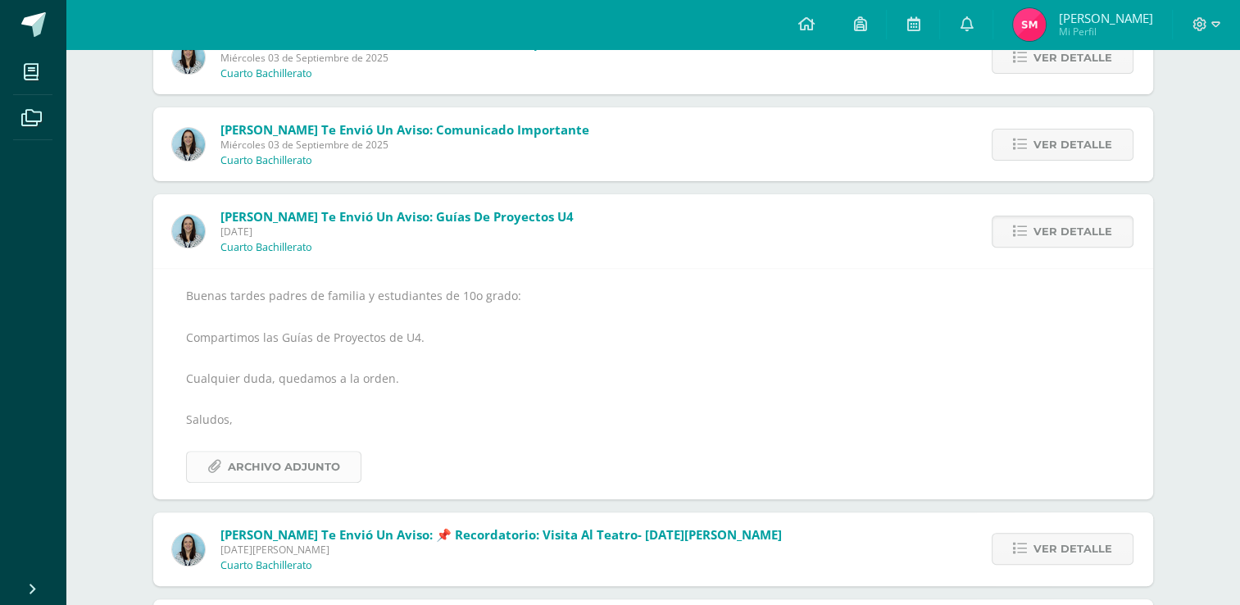
click at [319, 469] on span "Archivo Adjunto" at bounding box center [284, 466] width 112 height 30
